Goal: Task Accomplishment & Management: Complete application form

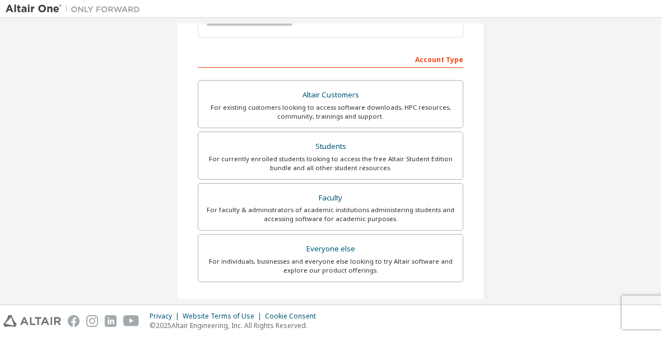
scroll to position [151, 0]
click at [433, 155] on div "For currently enrolled students looking to access the free Altair Student Editi…" at bounding box center [330, 164] width 251 height 18
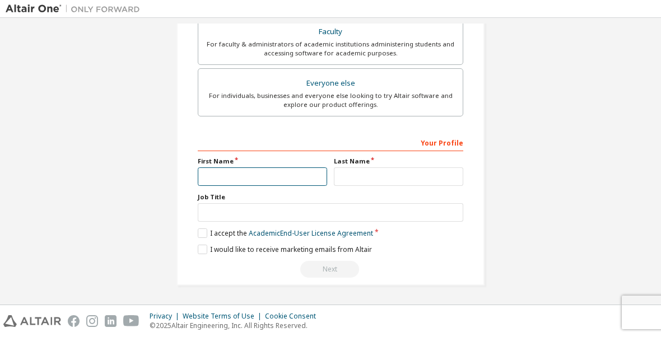
click at [304, 172] on input "text" at bounding box center [262, 176] width 129 height 18
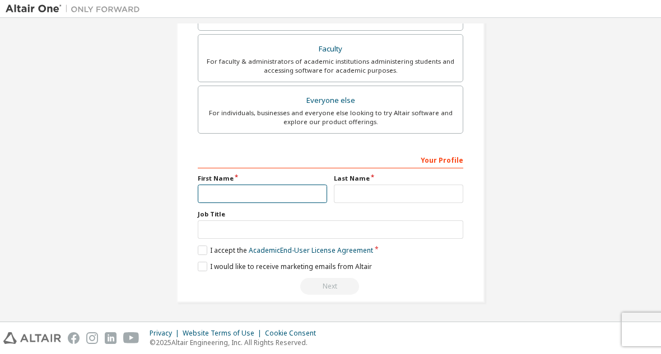
scroll to position [333, 0]
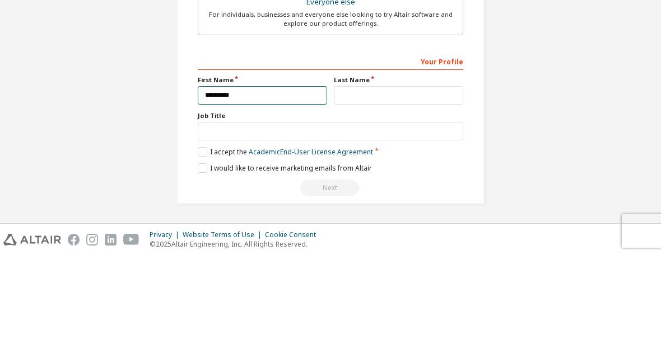
type input "********"
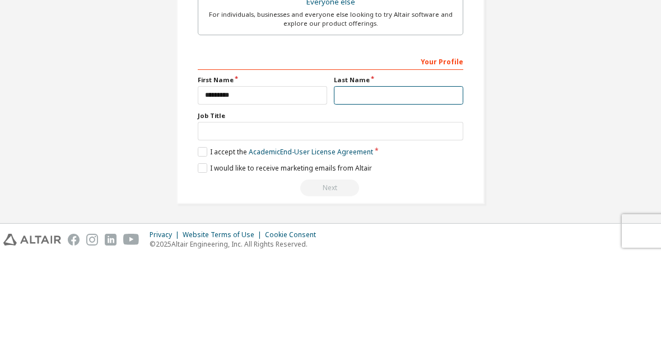
click at [412, 185] on input "text" at bounding box center [398, 194] width 129 height 18
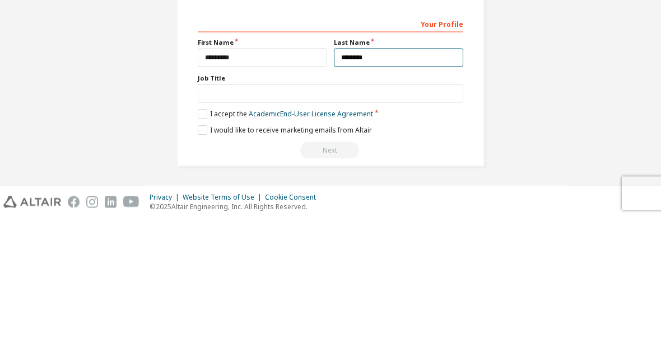
type input "*******"
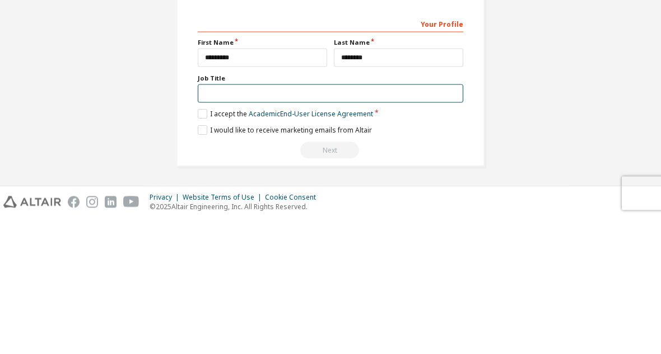
click at [421, 221] on input "text" at bounding box center [330, 230] width 265 height 18
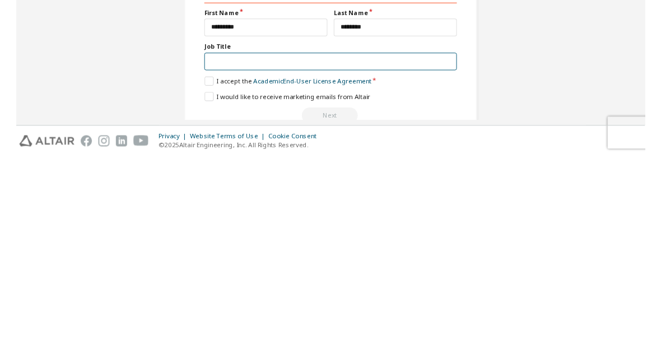
scroll to position [310, 0]
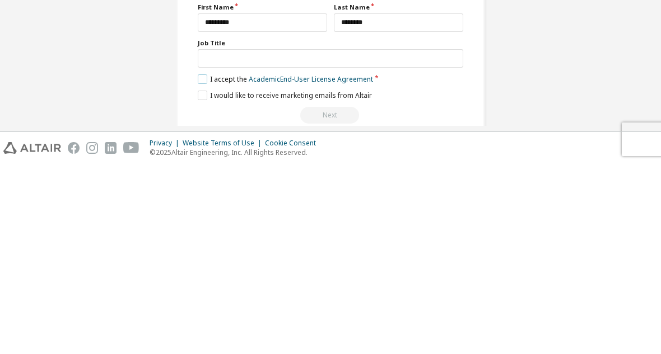
click at [203, 265] on label "I accept the Academic End-User License Agreement" at bounding box center [285, 270] width 175 height 10
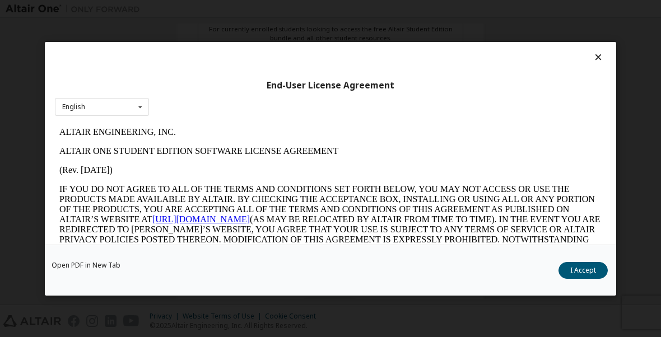
scroll to position [0, 0]
click at [589, 271] on button "I Accept" at bounding box center [582, 270] width 49 height 17
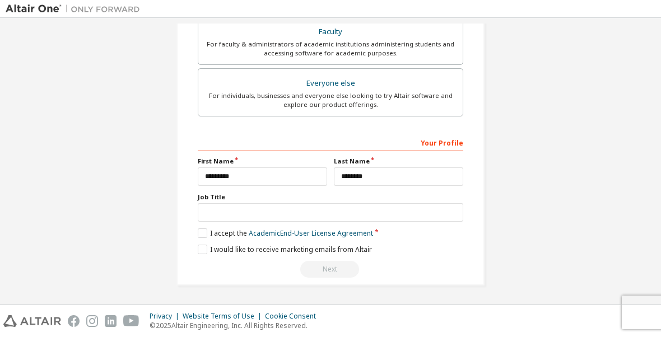
scroll to position [348, 0]
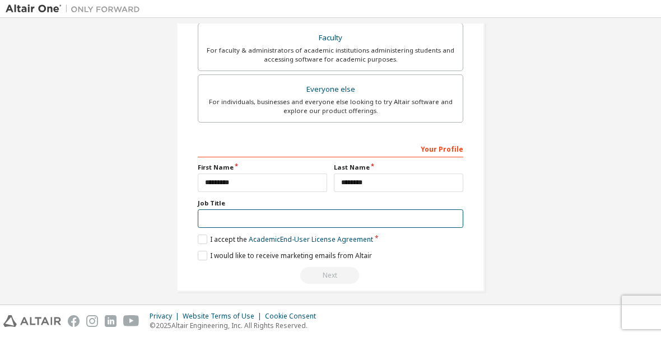
click at [416, 216] on input "text" at bounding box center [330, 218] width 265 height 18
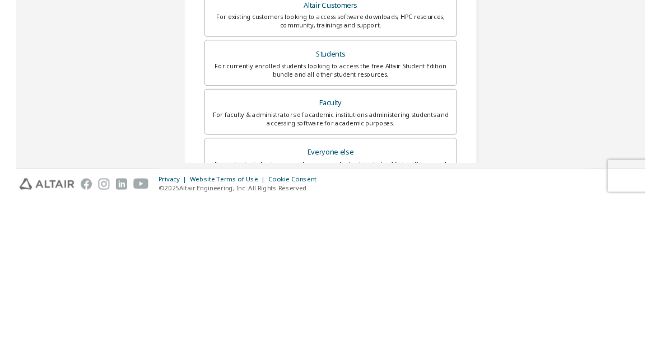
scroll to position [329, 0]
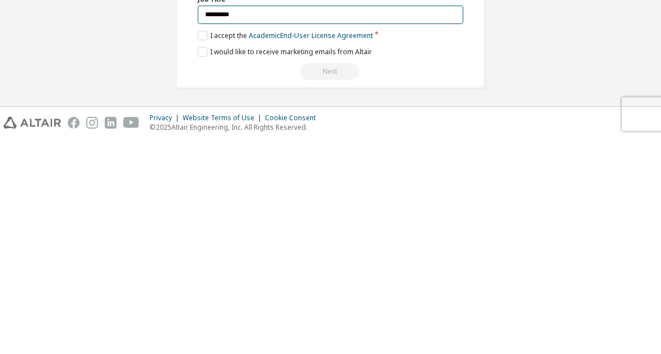
type input "********"
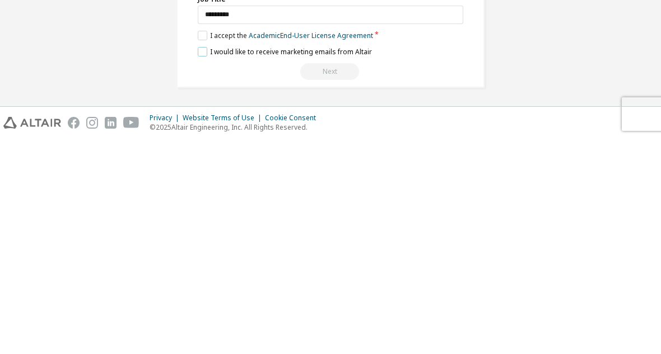
click at [202, 263] on label "I would like to receive marketing emails from Altair" at bounding box center [285, 268] width 174 height 10
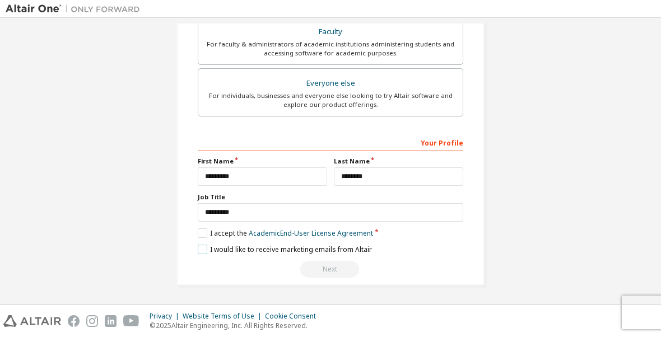
scroll to position [346, 0]
click at [207, 237] on label "I accept the Academic End-User License Agreement" at bounding box center [285, 234] width 175 height 10
click at [206, 238] on label "I accept the Academic End-User License Agreement" at bounding box center [285, 234] width 175 height 10
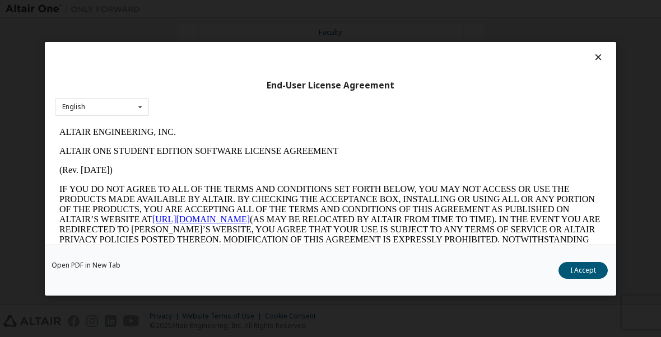
scroll to position [0, 0]
click at [595, 273] on button "I Accept" at bounding box center [582, 270] width 49 height 17
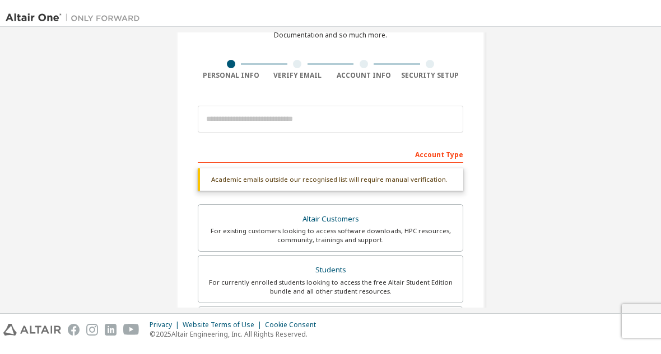
scroll to position [64, 0]
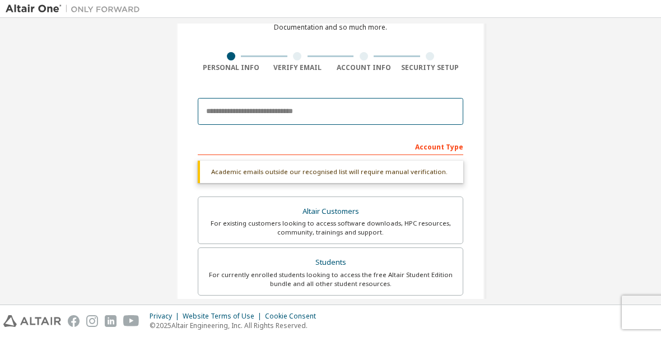
click at [421, 118] on input "email" at bounding box center [330, 111] width 265 height 27
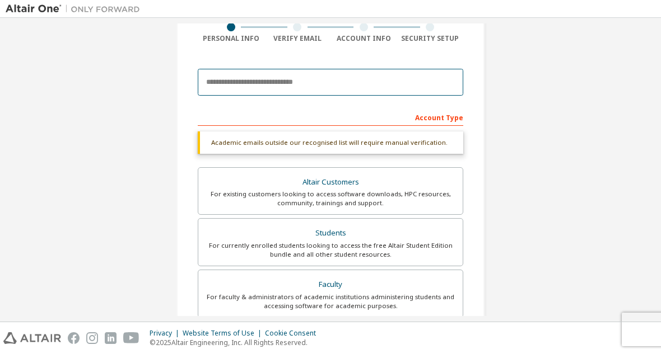
scroll to position [96, 0]
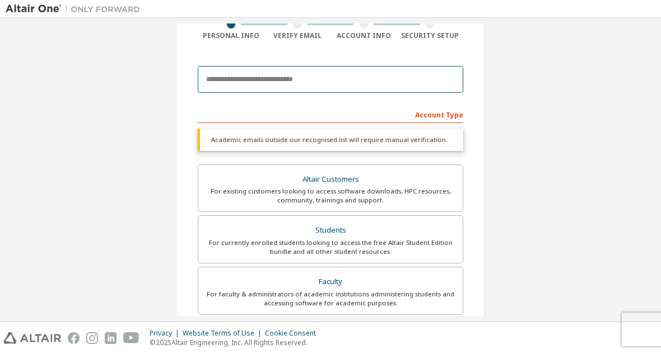
click at [400, 93] on input "email" at bounding box center [330, 79] width 265 height 27
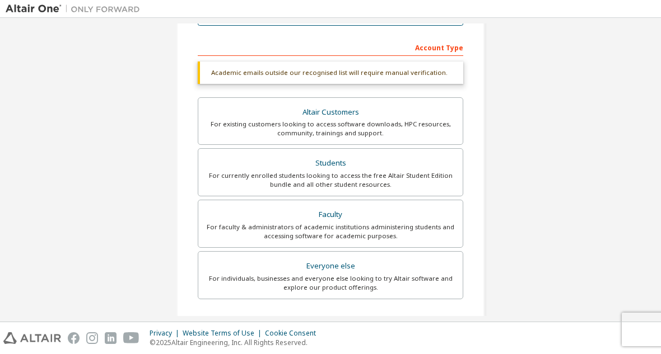
type input "**********"
click at [606, 76] on div "**********" at bounding box center [331, 171] width 650 height 622
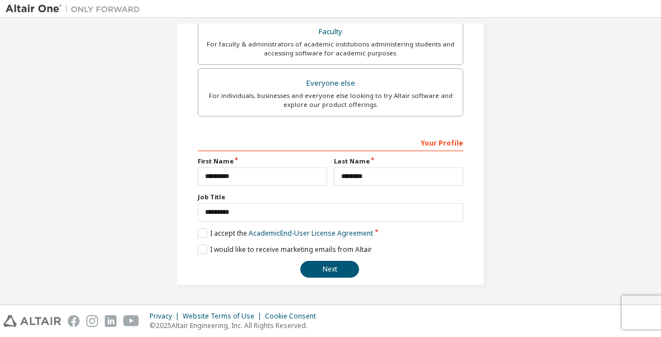
scroll to position [346, 0]
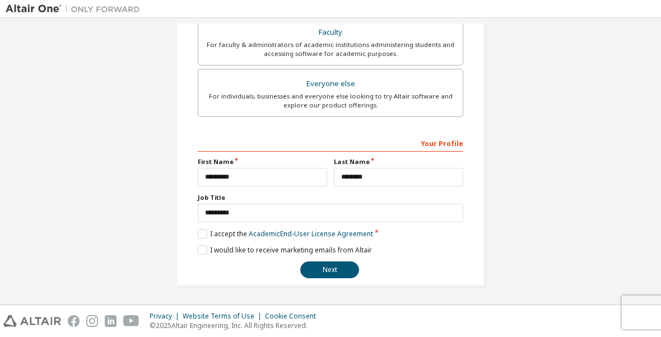
click at [344, 272] on button "Next" at bounding box center [329, 270] width 59 height 17
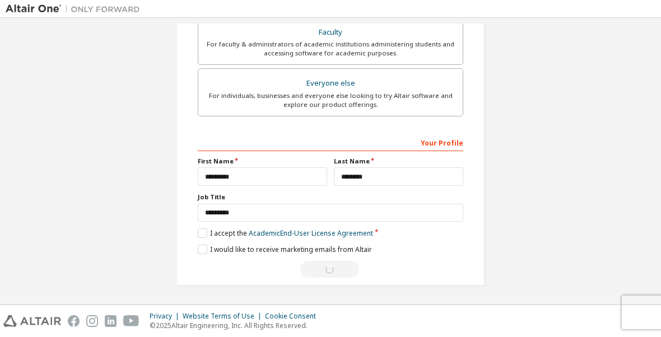
scroll to position [0, 0]
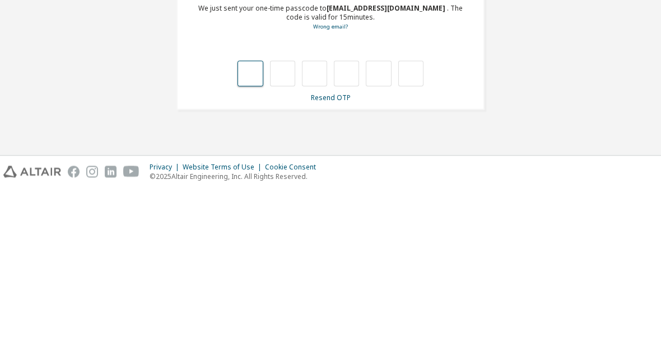
type input "*"
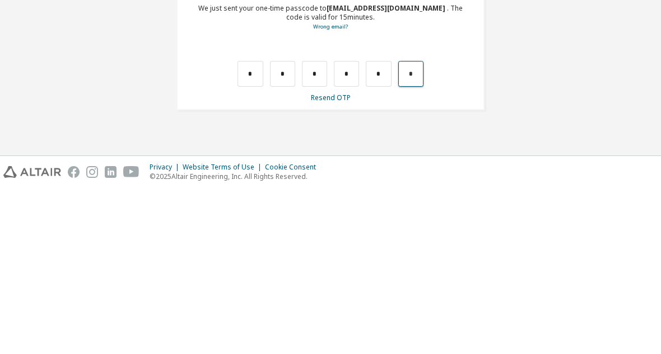
type input "*"
